Goal: Check status: Check status

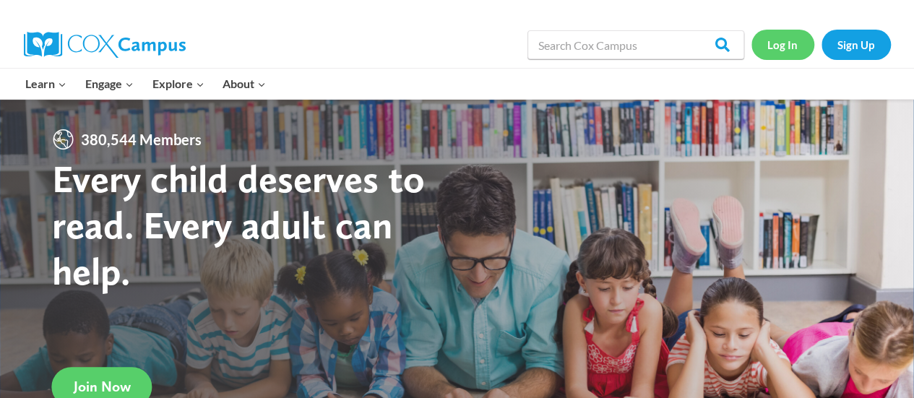
click at [784, 48] on link "Log In" at bounding box center [782, 45] width 63 height 30
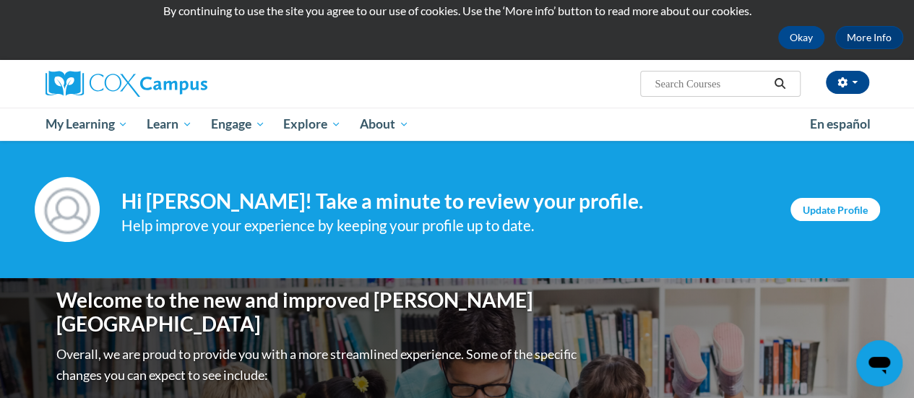
scroll to position [27, 0]
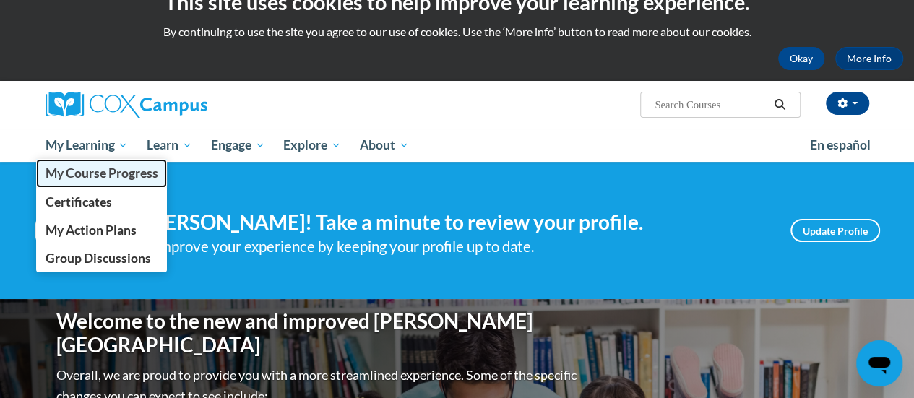
click at [107, 176] on span "My Course Progress" at bounding box center [101, 172] width 113 height 15
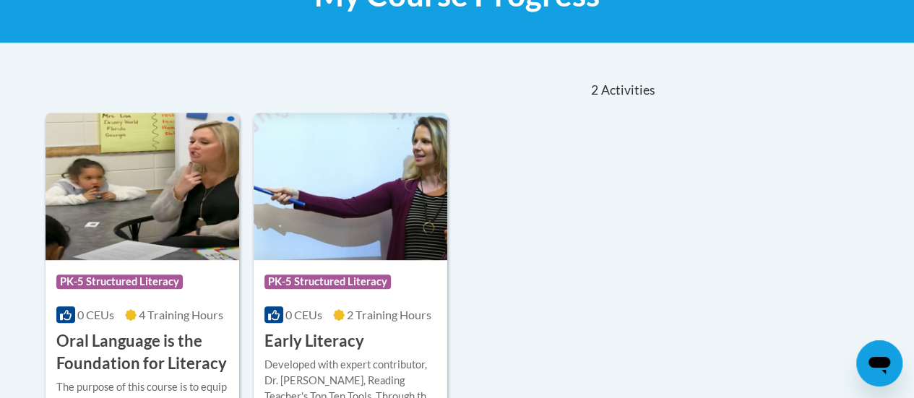
scroll to position [257, 0]
